Goal: Find specific page/section: Find specific page/section

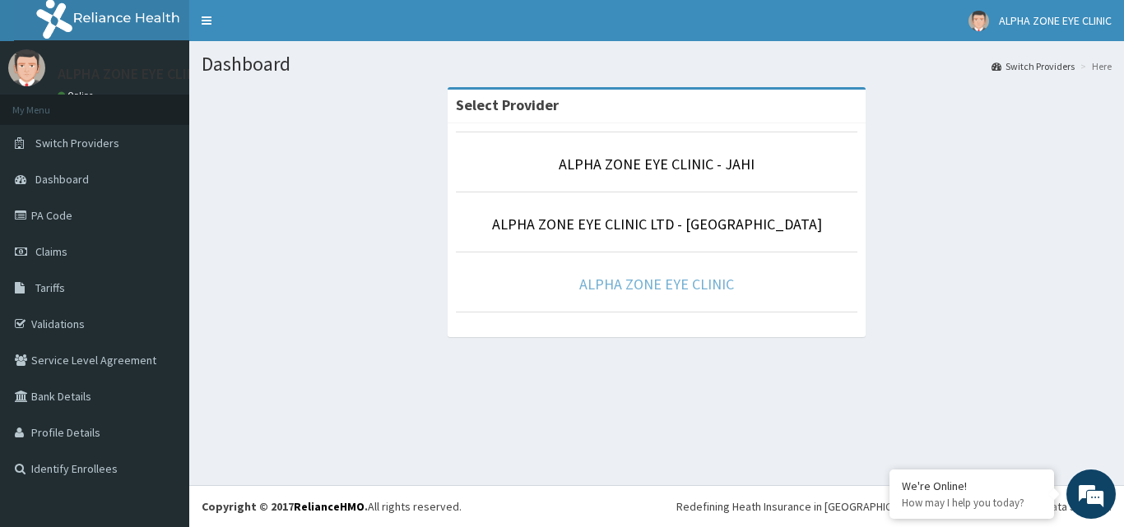
click at [638, 286] on link "ALPHA ZONE EYE CLINIC" at bounding box center [656, 284] width 155 height 19
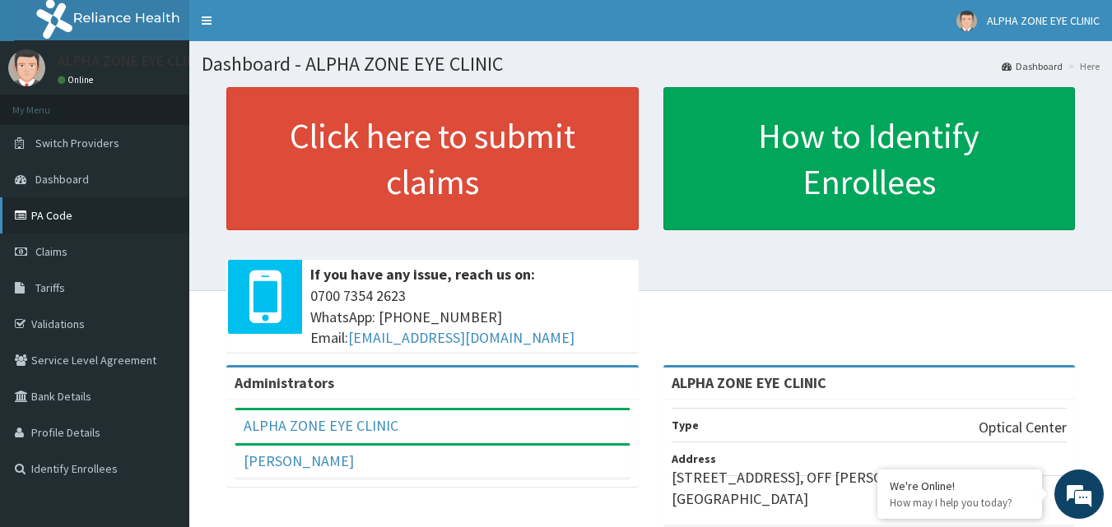
click at [62, 211] on link "PA Code" at bounding box center [94, 215] width 189 height 36
